Goal: Information Seeking & Learning: Check status

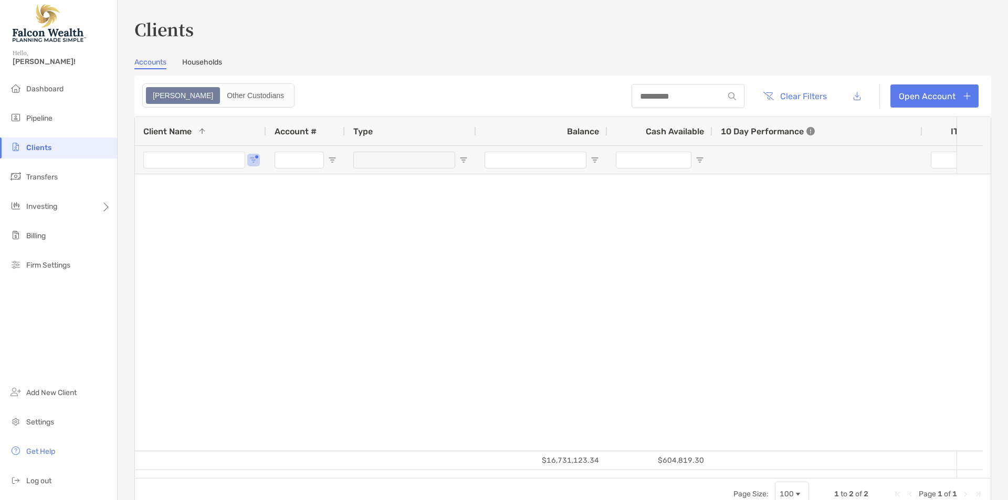
type input "*******"
click at [195, 165] on input "*******" at bounding box center [194, 160] width 102 height 17
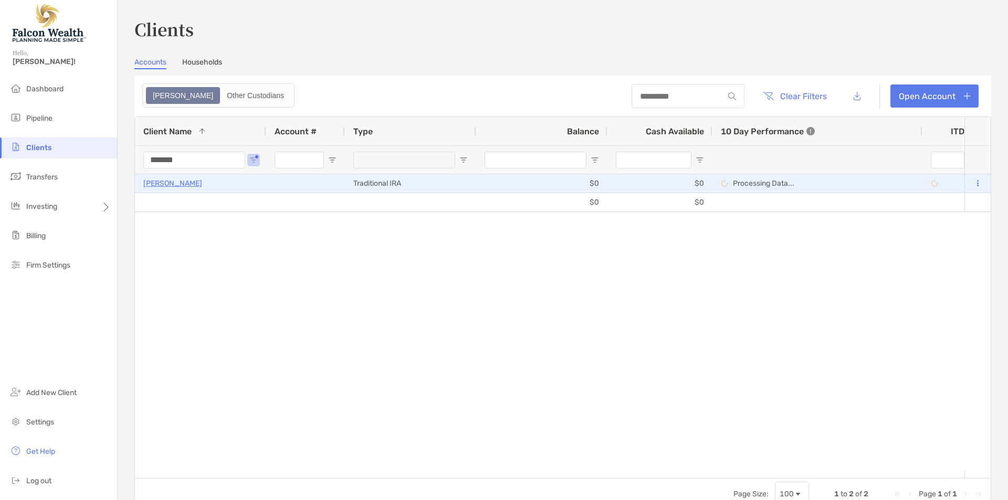
click at [169, 188] on p "[PERSON_NAME]" at bounding box center [172, 183] width 59 height 13
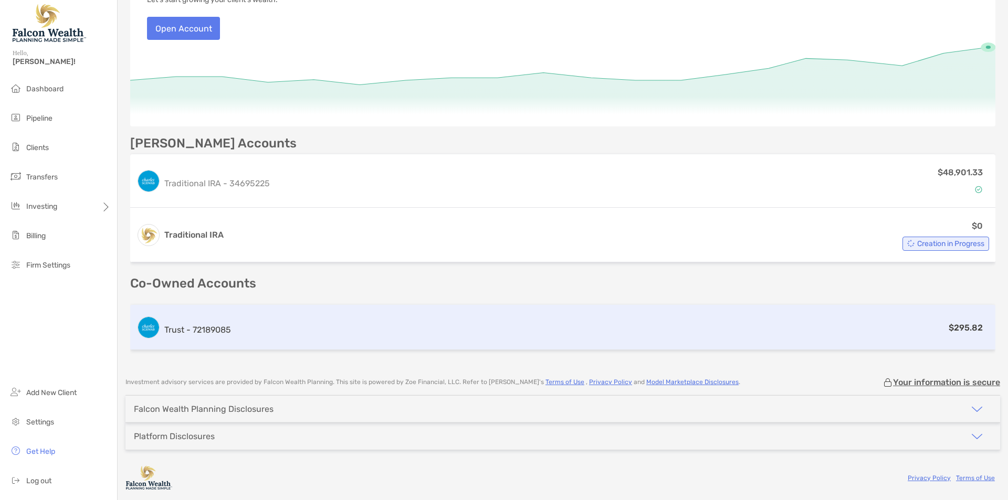
scroll to position [86, 0]
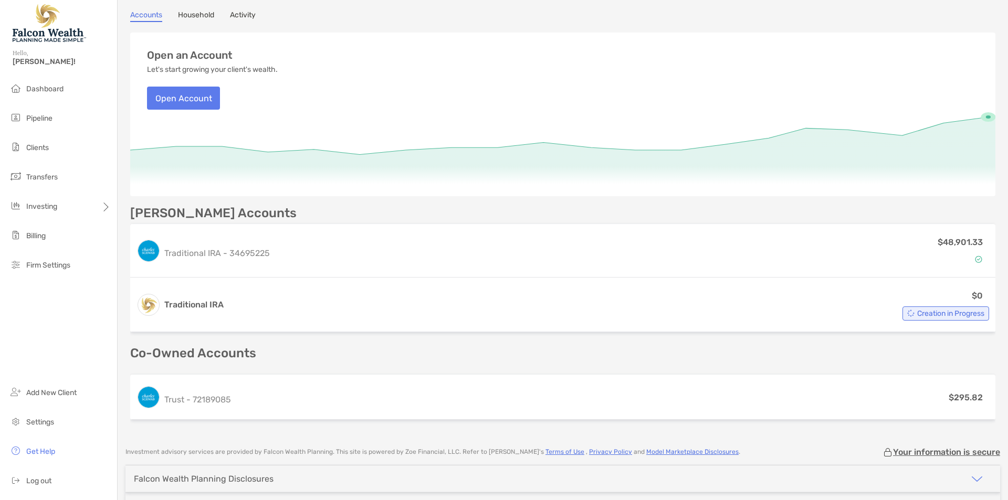
click at [307, 190] on icon at bounding box center [562, 153] width 865 height 87
click at [342, 37] on div "Open an Account Let's start growing your client's wealth. Open Account" at bounding box center [562, 71] width 865 height 77
click at [219, 55] on h3 "Open an Account" at bounding box center [190, 55] width 86 height 12
click at [225, 68] on p "Let's start growing your client's wealth." at bounding box center [212, 70] width 131 height 8
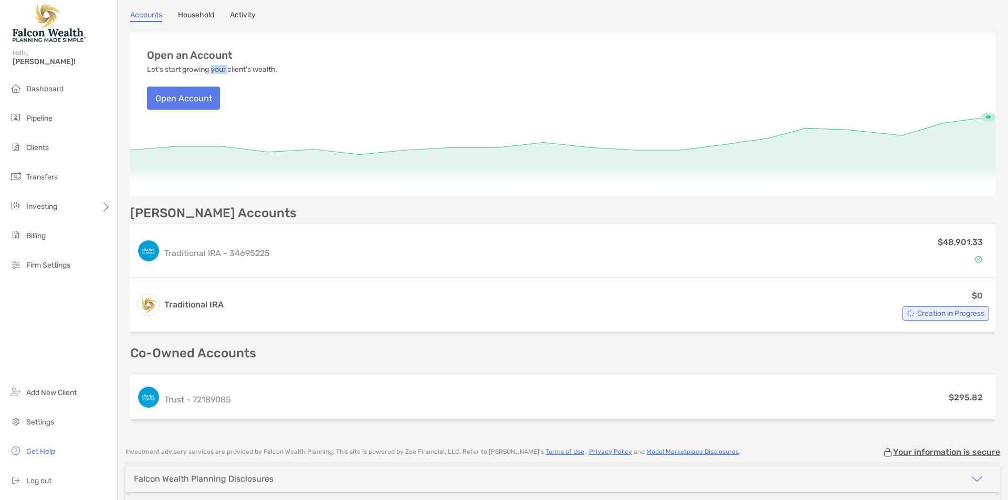
click at [225, 68] on p "Let's start growing your client's wealth." at bounding box center [212, 70] width 131 height 8
click at [305, 43] on div "Open an Account Let's start growing your client's wealth. Open Account" at bounding box center [562, 71] width 865 height 77
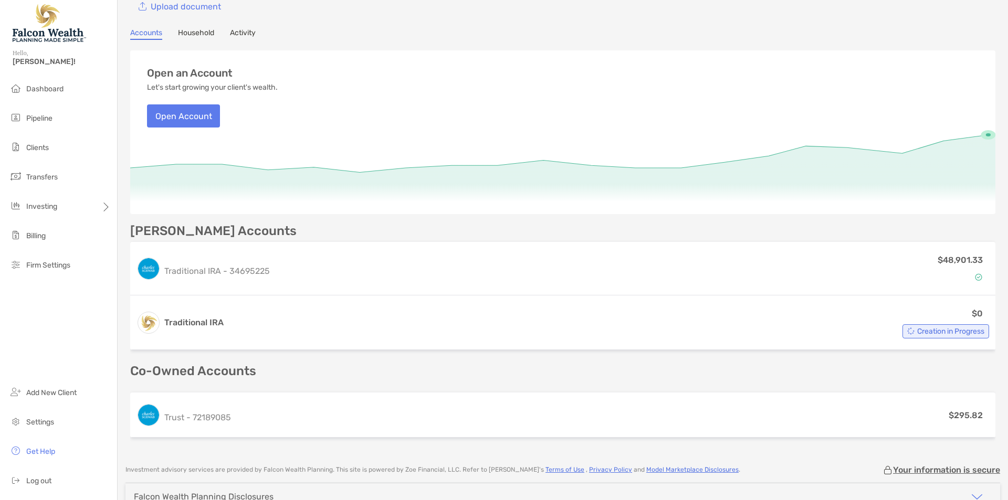
scroll to position [0, 0]
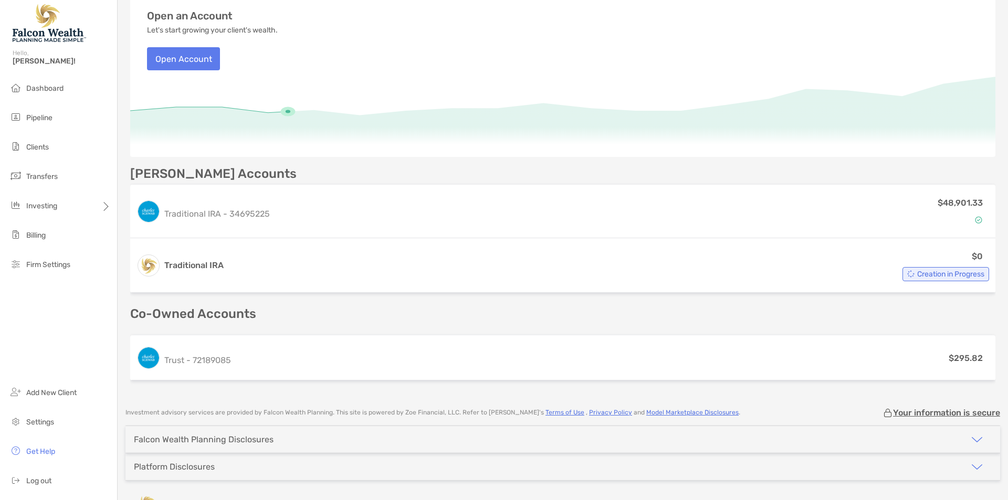
scroll to position [155, 0]
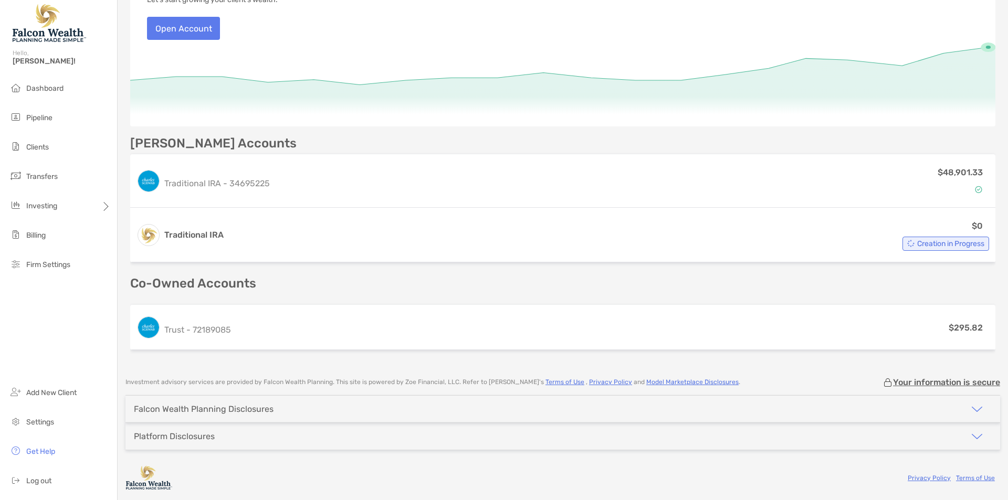
click at [208, 137] on p "[PERSON_NAME] Accounts" at bounding box center [213, 143] width 166 height 13
click at [219, 149] on p "[PERSON_NAME] Accounts" at bounding box center [213, 143] width 166 height 13
click at [269, 120] on icon at bounding box center [562, 83] width 865 height 87
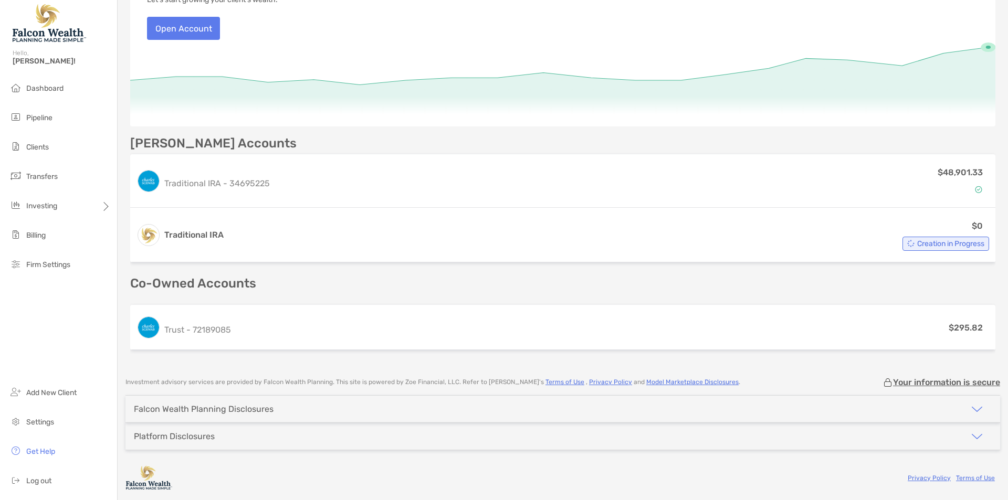
click at [246, 278] on p "Co-Owned Accounts" at bounding box center [562, 283] width 865 height 13
click at [231, 284] on p "Co-Owned Accounts" at bounding box center [562, 283] width 865 height 13
click at [276, 281] on p "Co-Owned Accounts" at bounding box center [562, 283] width 865 height 13
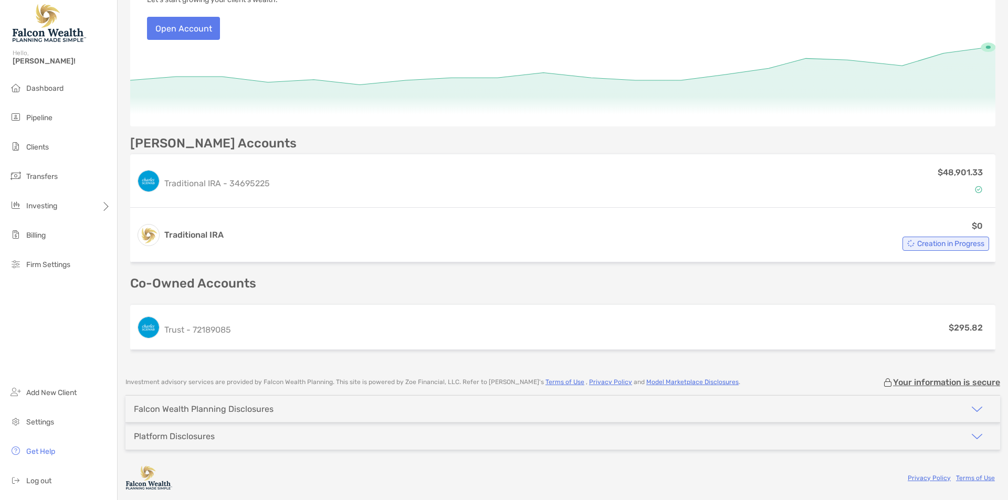
click at [206, 281] on p "Co-Owned Accounts" at bounding box center [562, 283] width 865 height 13
click at [205, 282] on p "Co-Owned Accounts" at bounding box center [562, 283] width 865 height 13
click at [214, 143] on p "[PERSON_NAME] Accounts" at bounding box center [213, 143] width 166 height 13
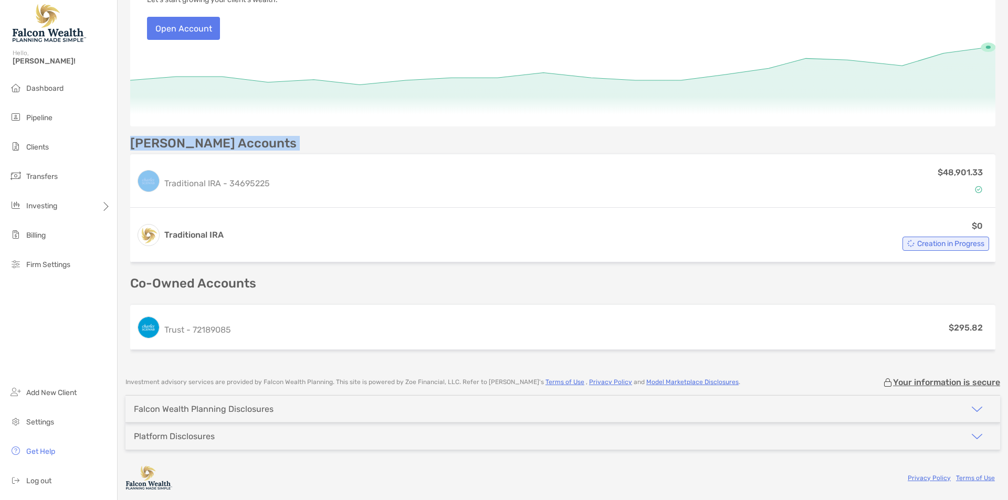
click at [214, 143] on p "[PERSON_NAME] Accounts" at bounding box center [213, 143] width 166 height 13
click at [252, 143] on div "[PERSON_NAME] Accounts" at bounding box center [562, 143] width 865 height 13
click at [227, 143] on p "[PERSON_NAME] Accounts" at bounding box center [213, 143] width 166 height 13
drag, startPoint x: 227, startPoint y: 143, endPoint x: 245, endPoint y: 138, distance: 18.5
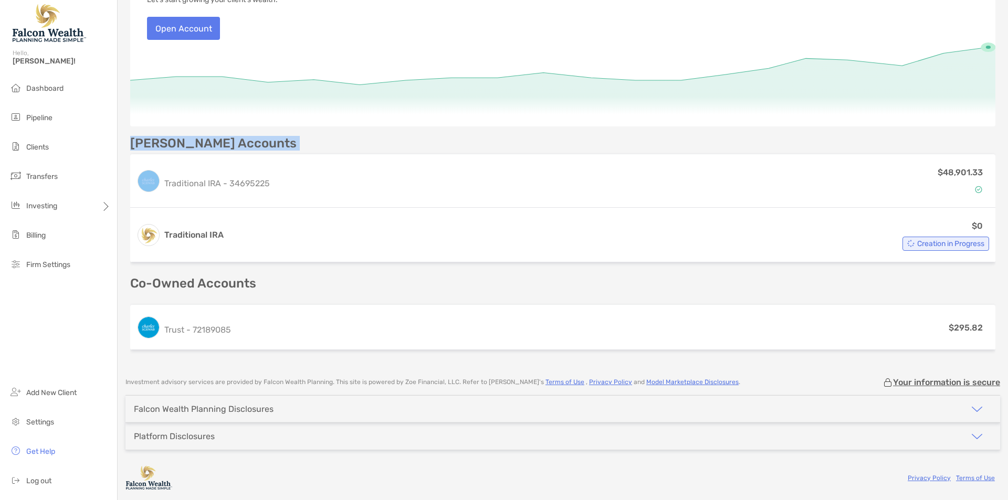
click at [228, 143] on p "[PERSON_NAME] Accounts" at bounding box center [213, 143] width 166 height 13
click at [263, 136] on div "Open an Account Let's start growing your client's wealth. Open Account [PERSON_…" at bounding box center [562, 158] width 865 height 391
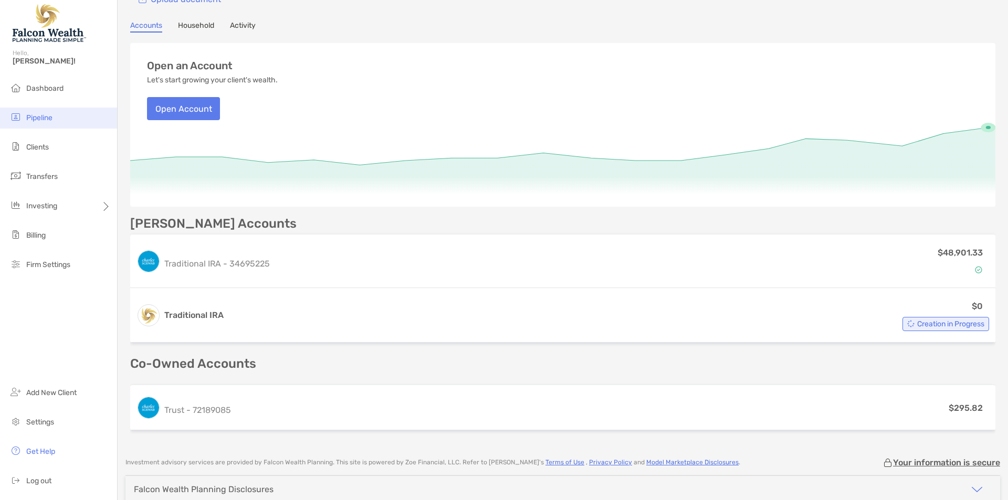
scroll to position [15, 0]
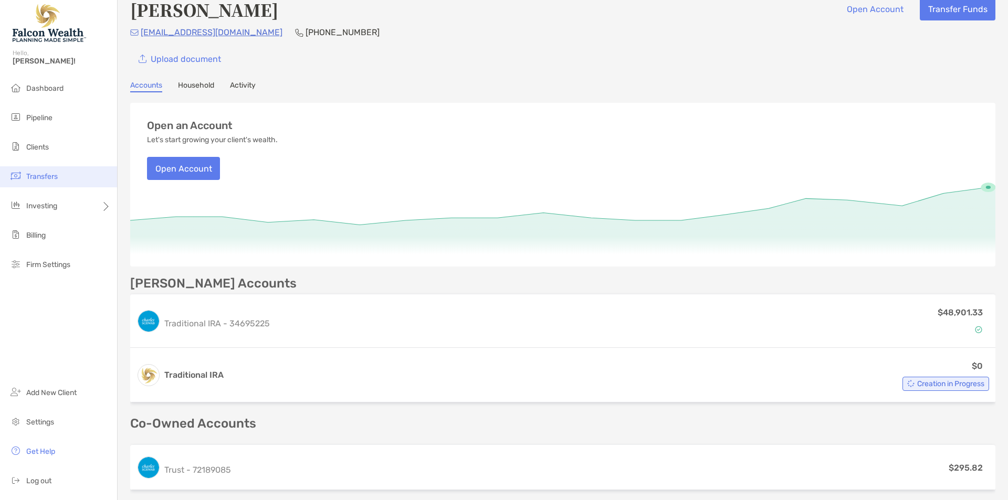
drag, startPoint x: 31, startPoint y: 149, endPoint x: 97, endPoint y: 182, distance: 72.8
click at [33, 149] on span "Clients" at bounding box center [37, 147] width 23 height 9
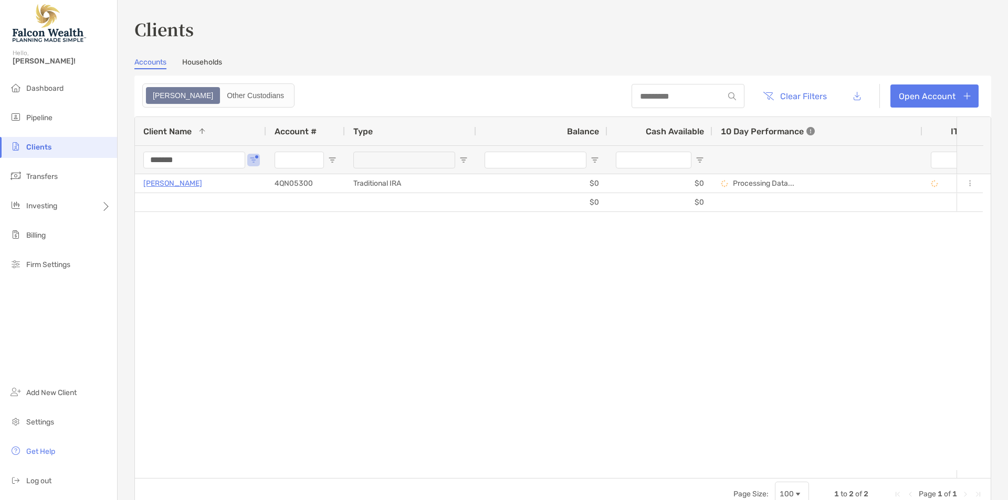
click at [183, 158] on input "*******" at bounding box center [194, 160] width 102 height 17
type input "*****"
click at [295, 331] on div "$22,226.87 $476.01 [PERSON_NAME] 8NJ05171 Individual $5,049.34 $107.74 +23.52% …" at bounding box center [549, 322] width 829 height 296
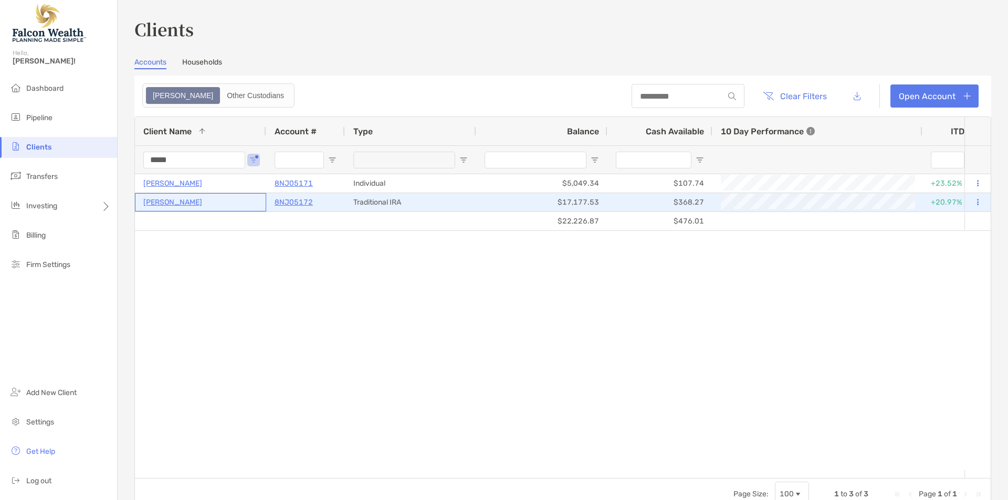
click at [175, 206] on p "[PERSON_NAME]" at bounding box center [172, 202] width 59 height 13
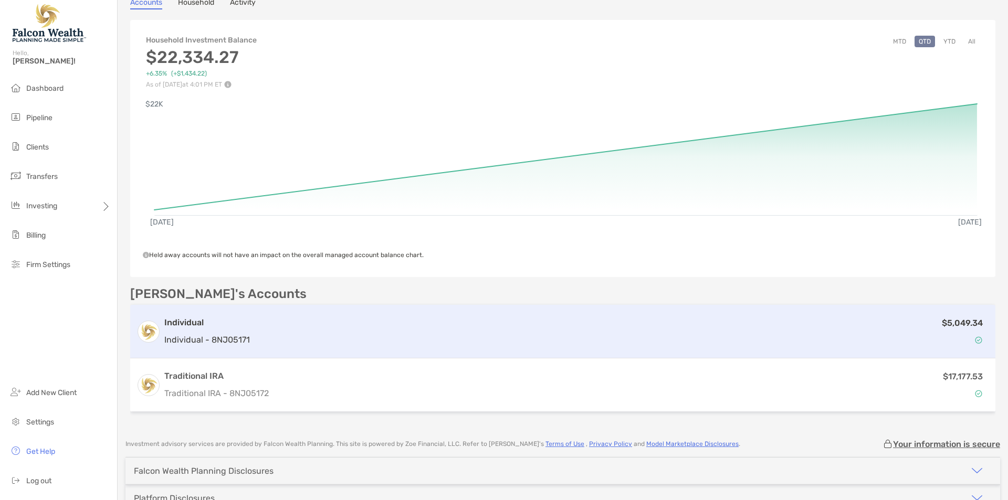
scroll to position [160, 0]
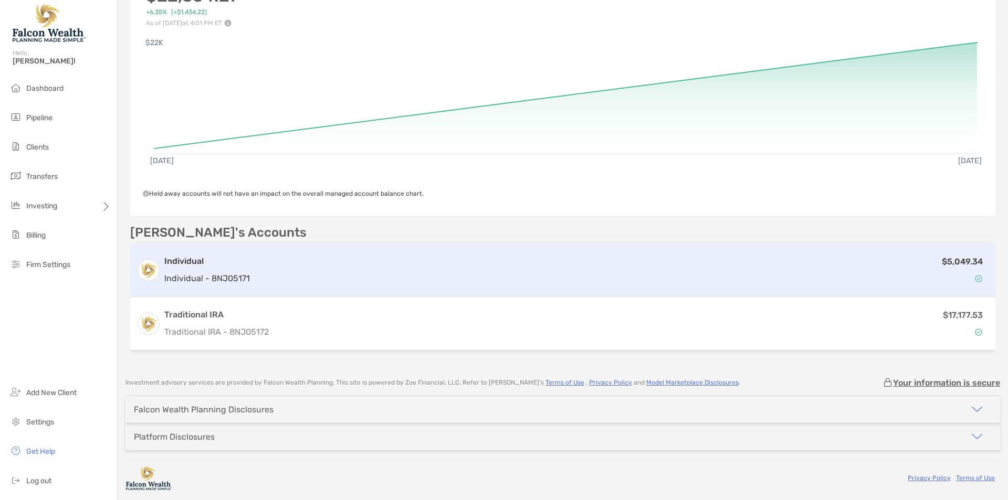
click at [342, 275] on div "$5,049.34" at bounding box center [621, 270] width 735 height 30
